Goal: Transaction & Acquisition: Book appointment/travel/reservation

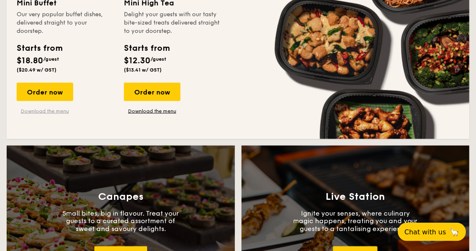
scroll to position [598, 0]
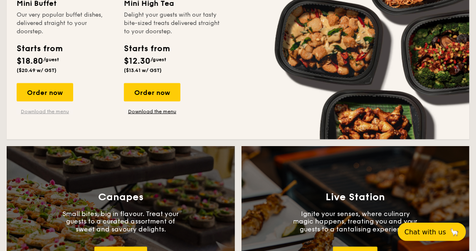
click at [50, 112] on link "Download the menu" at bounding box center [45, 111] width 57 height 7
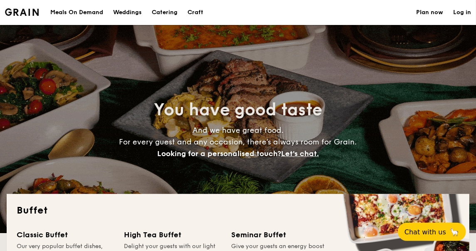
scroll to position [0, 0]
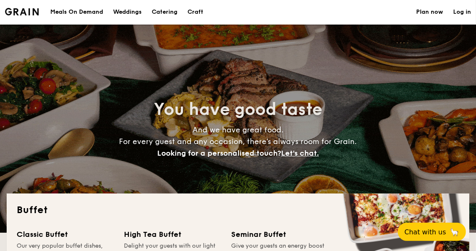
click at [95, 12] on div "Meals On Demand" at bounding box center [76, 12] width 53 height 25
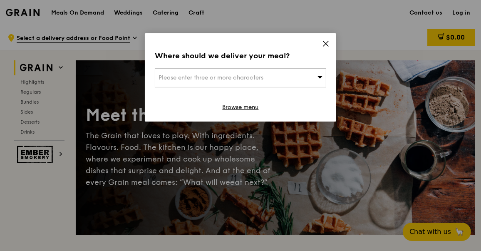
click at [245, 83] on div "Please enter three or more characters" at bounding box center [240, 77] width 171 height 19
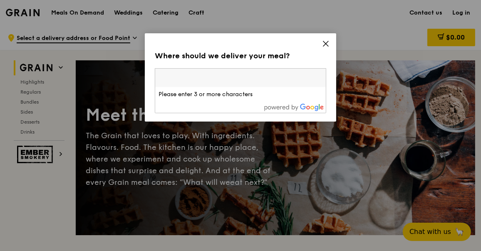
click at [326, 44] on icon at bounding box center [325, 43] width 5 height 5
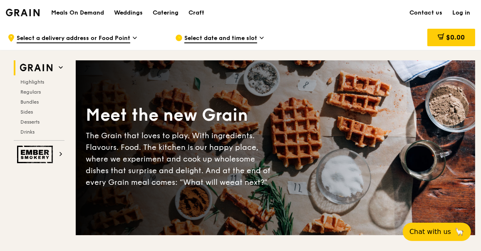
click at [124, 35] on span "Select a delivery address or Food Point" at bounding box center [74, 38] width 114 height 9
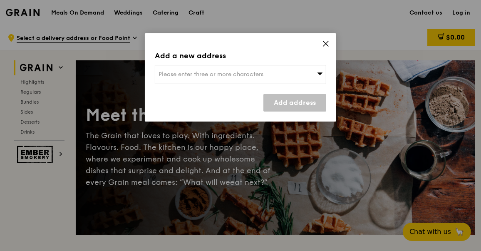
click at [166, 72] on span "Please enter three or more characters" at bounding box center [211, 74] width 105 height 7
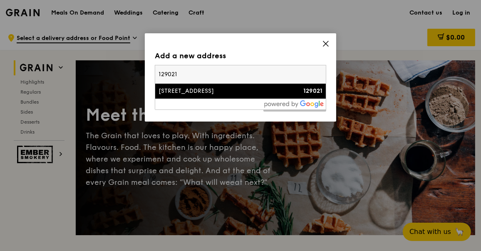
type input "129021"
click at [188, 89] on div "[STREET_ADDRESS]" at bounding box center [220, 91] width 123 height 8
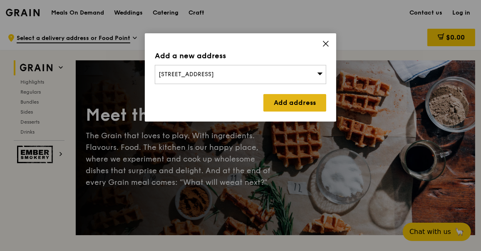
click at [274, 100] on link "Add address" at bounding box center [294, 102] width 63 height 17
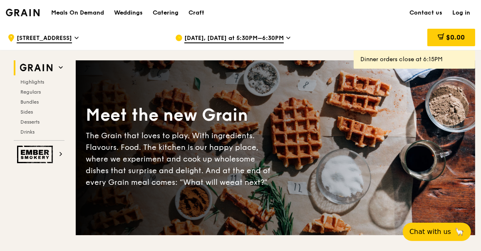
click at [254, 37] on span "[DATE], [DATE] at 5:30PM–6:30PM" at bounding box center [233, 38] width 99 height 9
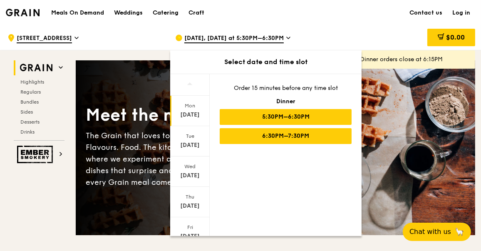
click at [252, 138] on div "6:30PM–7:30PM" at bounding box center [286, 136] width 132 height 16
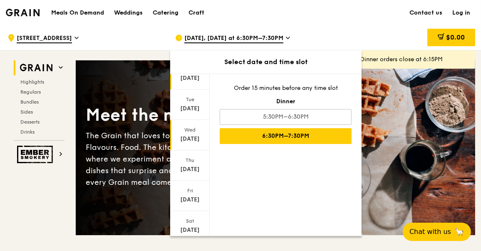
scroll to position [40, 0]
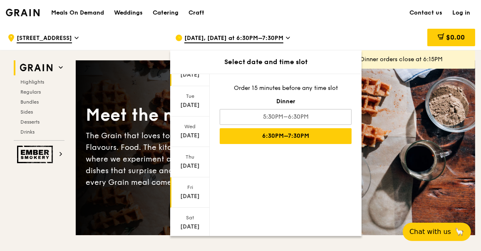
click at [195, 192] on div "[DATE]" at bounding box center [189, 196] width 37 height 8
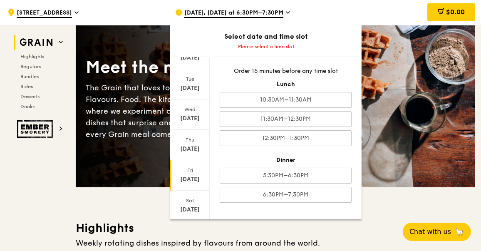
scroll to position [47, 0]
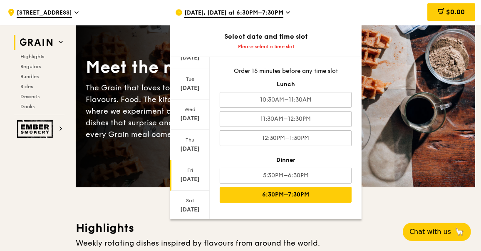
click at [242, 187] on div "6:30PM–7:30PM" at bounding box center [286, 195] width 132 height 16
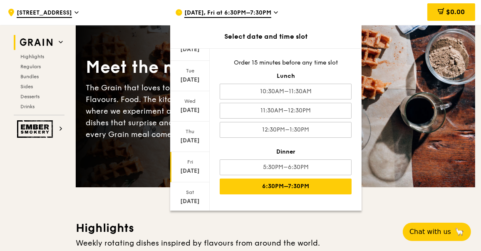
click at [114, 167] on div "Meet the new Grain The Grain that loves to play. With ingredients. Flavours. Fo…" at bounding box center [275, 99] width 399 height 175
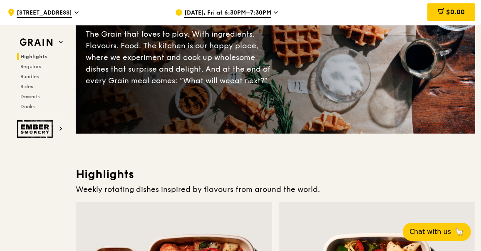
scroll to position [0, 0]
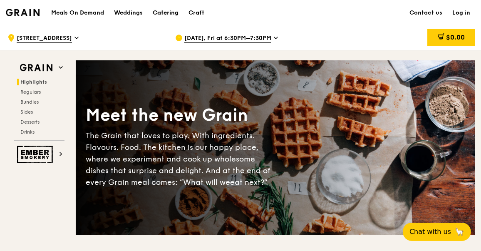
click at [166, 12] on div "Catering" at bounding box center [166, 12] width 26 height 25
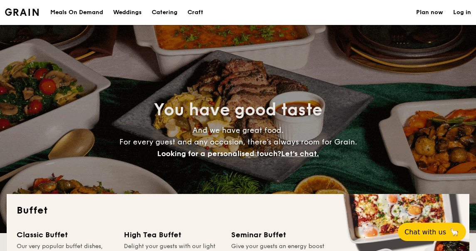
select select
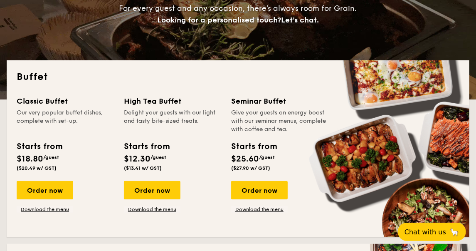
scroll to position [134, 0]
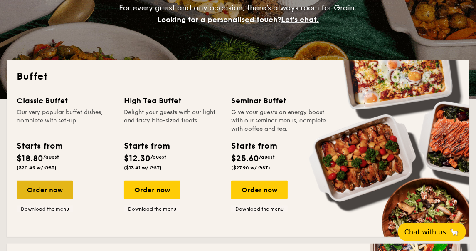
click at [51, 190] on div "Order now" at bounding box center [45, 190] width 57 height 18
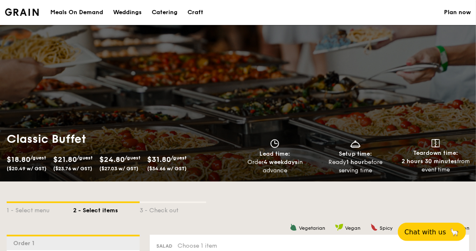
select select
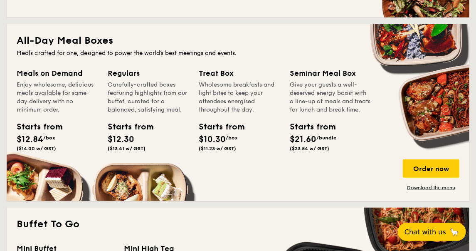
scroll to position [354, 0]
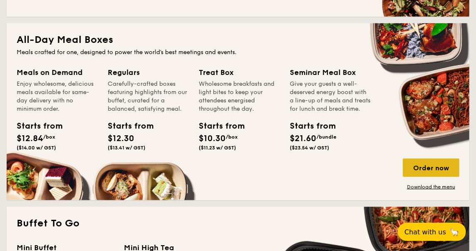
click at [419, 171] on div "Order now" at bounding box center [431, 168] width 57 height 18
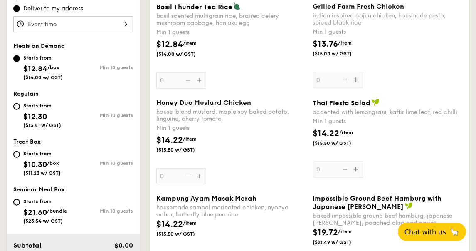
scroll to position [283, 0]
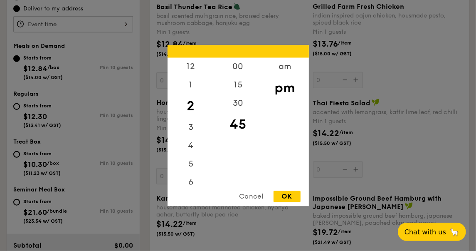
click at [120, 24] on div "12 1 2 3 4 5 6 7 8 9 10 11 00 15 30 45 am pm Cancel OK" at bounding box center [73, 24] width 120 height 16
click at [190, 156] on div "6" at bounding box center [191, 153] width 47 height 24
click at [280, 195] on div "OK" at bounding box center [287, 196] width 27 height 11
type input "6:45PM"
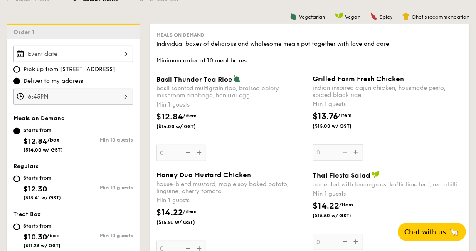
scroll to position [212, 0]
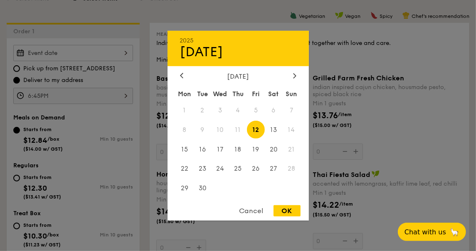
click at [127, 55] on div "2025 Sep 12 September 2025 Mon Tue Wed Thu Fri Sat Sun 1 2 3 4 5 6 7 8 9 10 11 …" at bounding box center [73, 53] width 120 height 16
click at [281, 207] on div "OK" at bounding box center [287, 210] width 27 height 11
type input "Sep 12, 2025"
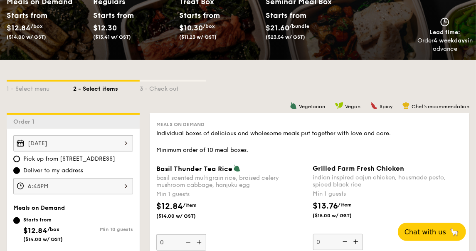
scroll to position [117, 0]
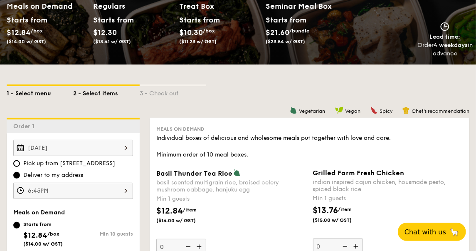
click at [32, 94] on div "1 - Select menu" at bounding box center [40, 92] width 67 height 12
select select
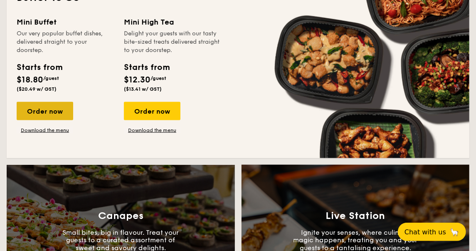
scroll to position [593, 0]
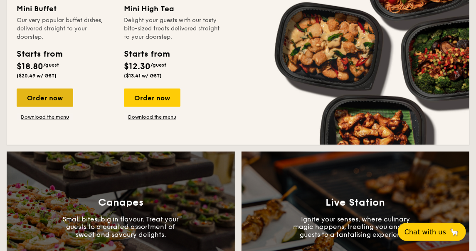
click at [50, 102] on div "Order now" at bounding box center [45, 98] width 57 height 18
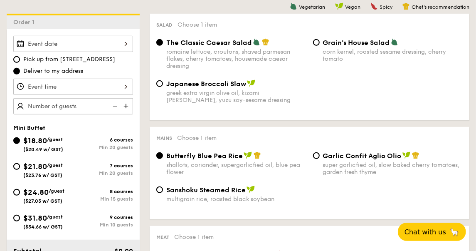
scroll to position [231, 0]
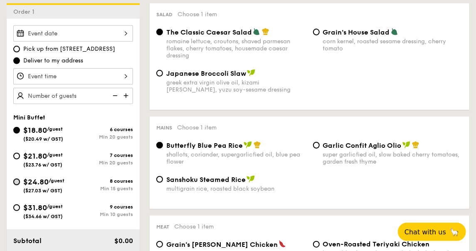
click at [17, 181] on input "$24.80 /guest ($27.03 w/ GST) 8 courses Min 15 guests" at bounding box center [16, 182] width 7 height 7
radio input "true"
radio input "false"
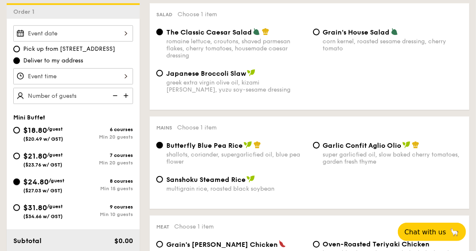
radio input "true"
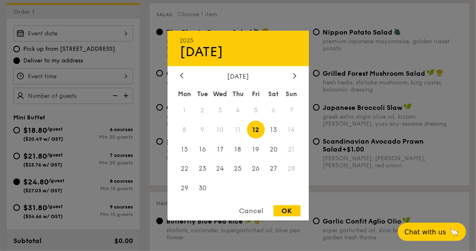
click at [122, 37] on div "2025 Sep 12 September 2025 Mon Tue Wed Thu Fri Sat Sun 1 2 3 4 5 6 7 8 9 10 11 …" at bounding box center [73, 33] width 120 height 16
click at [288, 212] on div "OK" at bounding box center [287, 210] width 27 height 11
type input "Sep 12, 2025"
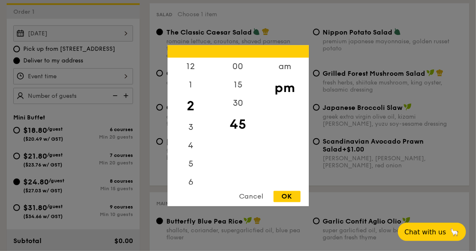
click at [128, 78] on div "12 1 2 3 4 5 6 7 8 9 10 11 00 15 30 45 am pm Cancel OK" at bounding box center [73, 76] width 120 height 16
click at [194, 169] on div "6" at bounding box center [191, 166] width 47 height 18
click at [283, 196] on div "OK" at bounding box center [287, 196] width 27 height 11
type input "6:45PM"
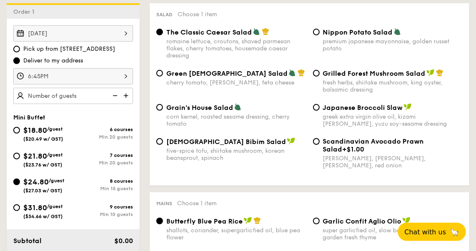
click at [126, 95] on img at bounding box center [127, 96] width 12 height 16
type input "15 guests"
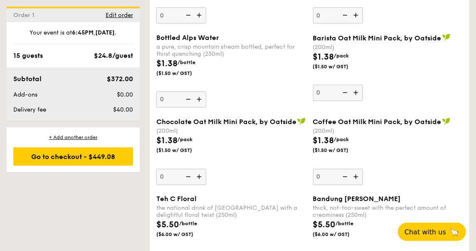
scroll to position [2385, 0]
